Goal: Information Seeking & Learning: Learn about a topic

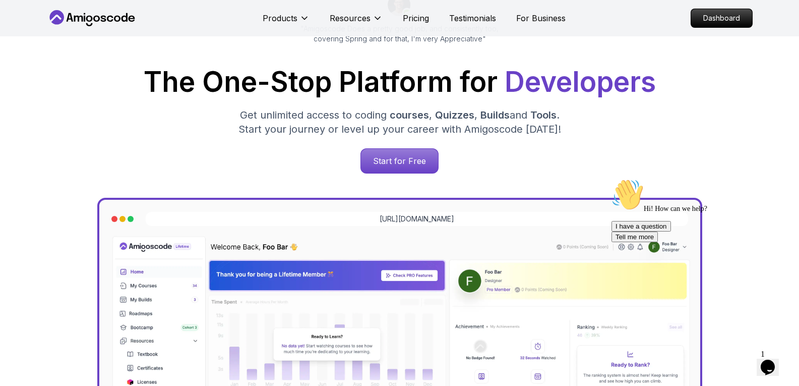
scroll to position [131, 0]
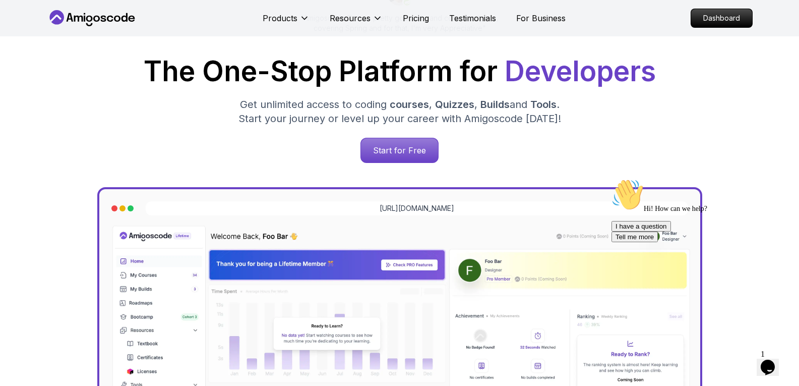
scroll to position [129, 0]
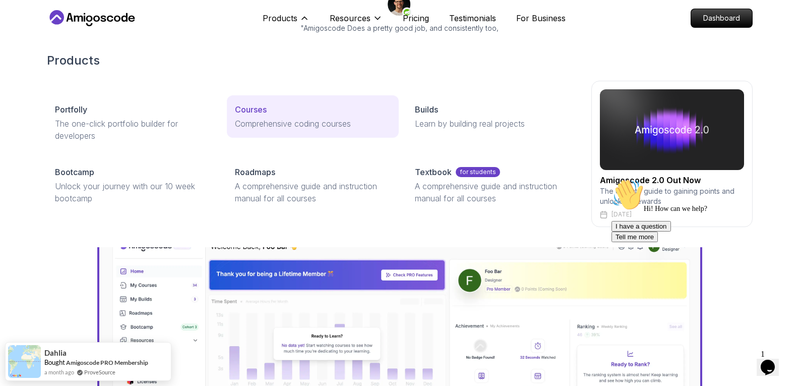
click at [263, 112] on p "Courses" at bounding box center [251, 109] width 32 height 12
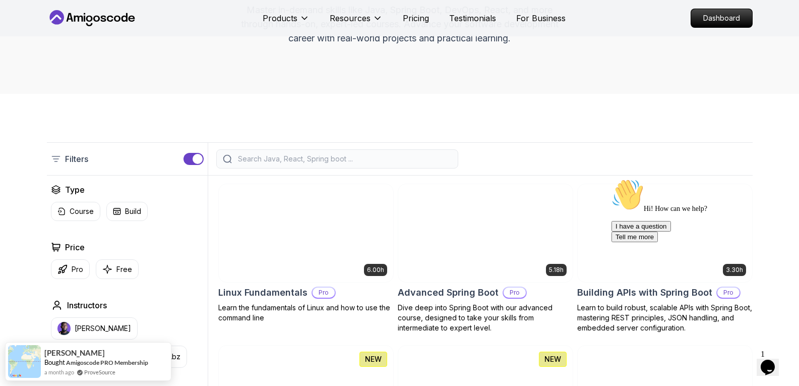
scroll to position [135, 0]
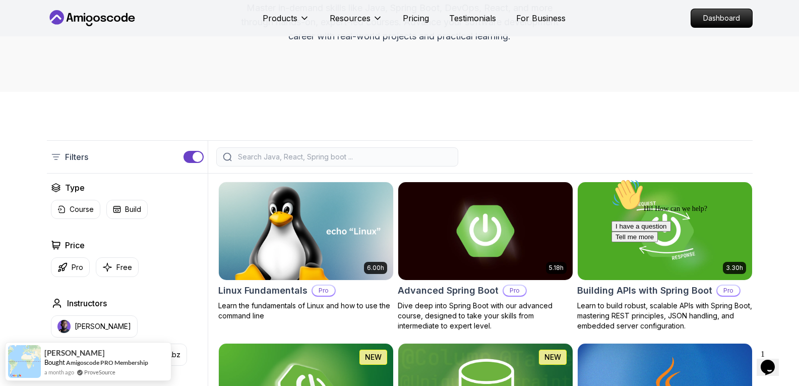
click at [359, 166] on div "Filters" at bounding box center [400, 156] width 706 height 33
click at [336, 159] on input "search" at bounding box center [344, 157] width 216 height 10
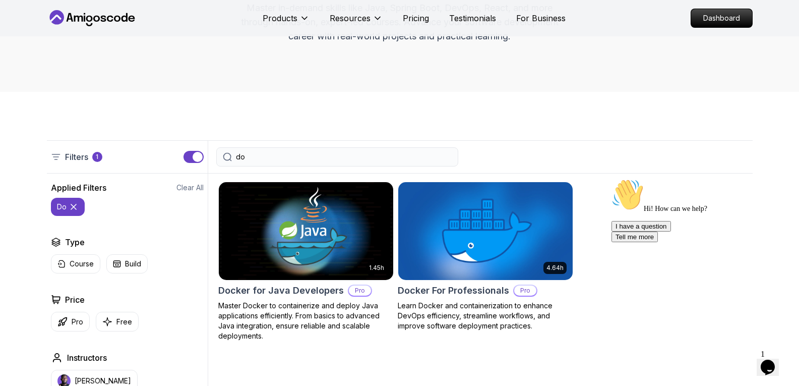
type input "d"
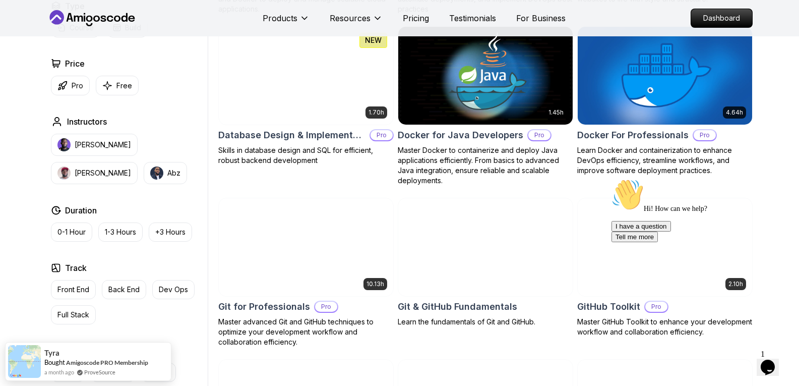
scroll to position [916, 0]
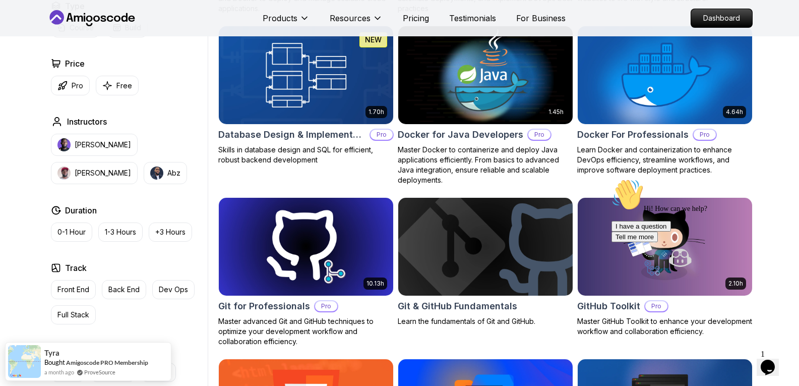
click at [488, 81] on img at bounding box center [485, 75] width 183 height 102
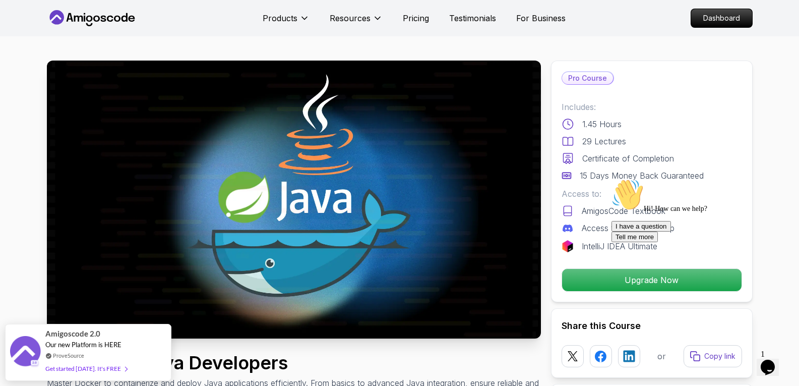
click at [774, 178] on div "Chat attention grabber" at bounding box center [703, 178] width 182 height 0
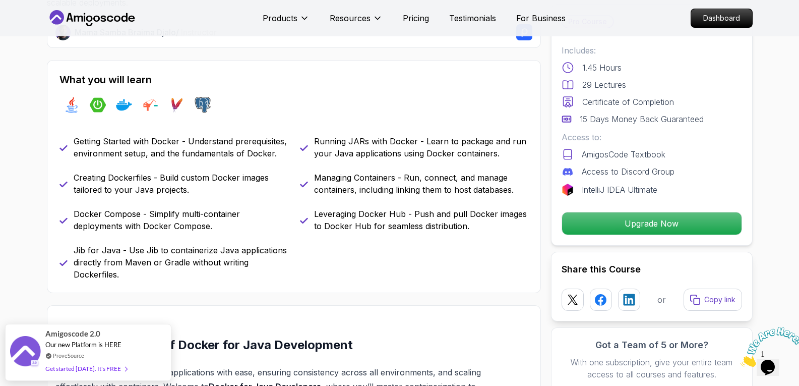
scroll to position [404, 0]
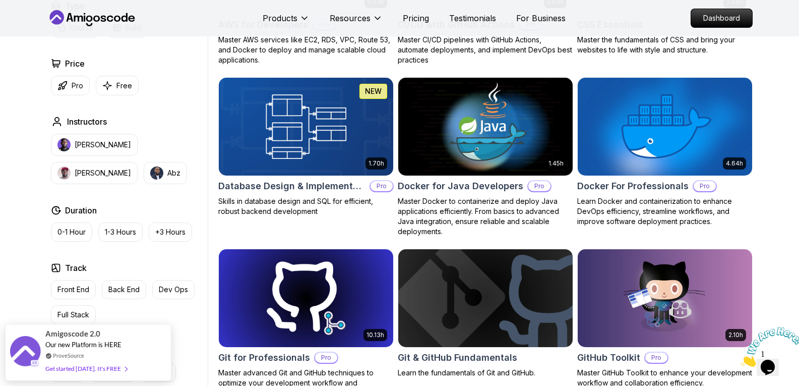
scroll to position [862, 0]
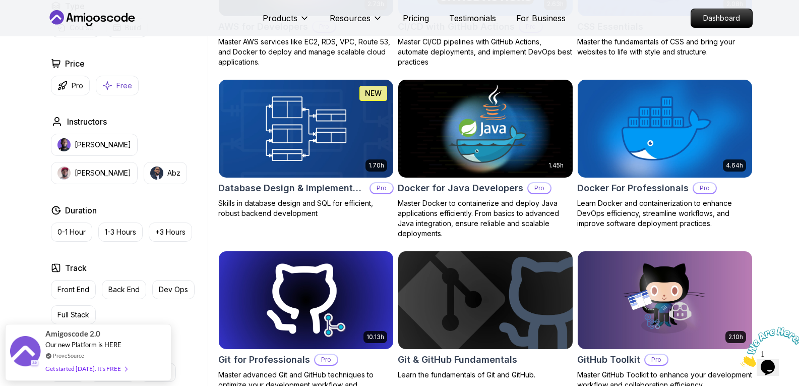
click at [106, 79] on button "Free" at bounding box center [117, 86] width 43 height 20
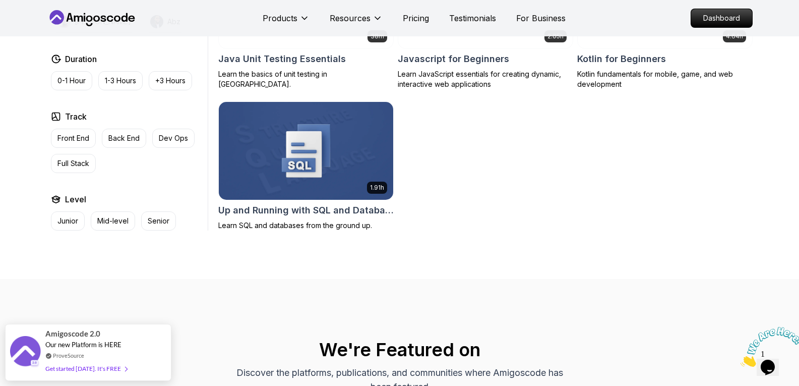
scroll to position [627, 0]
